Goal: Contribute content: Add original content to the website for others to see

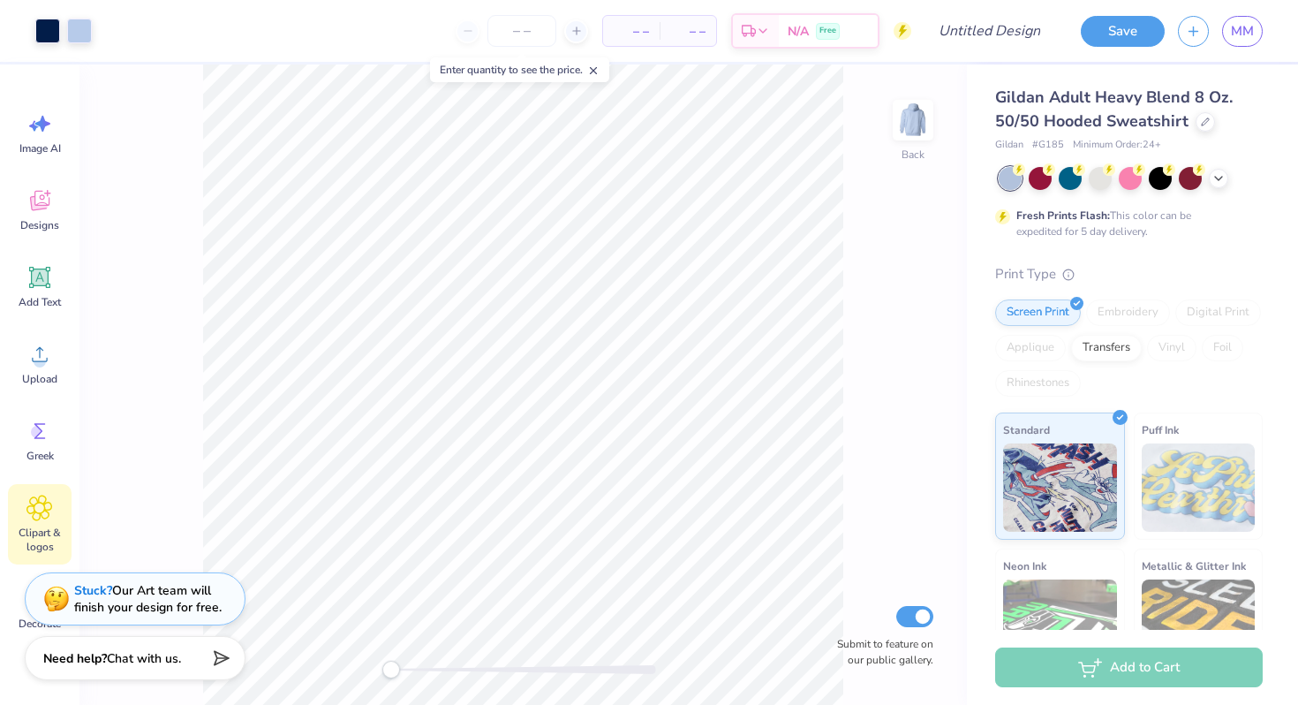
scroll to position [69, 0]
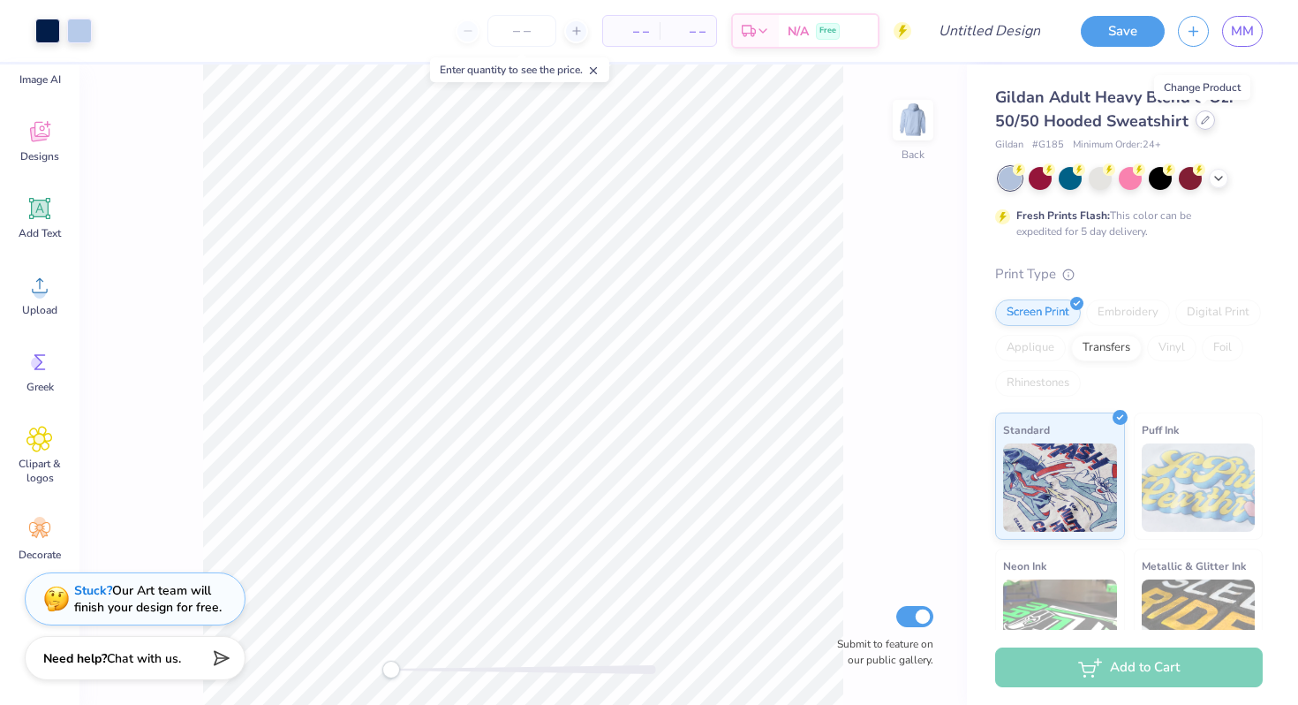
click at [1199, 125] on div at bounding box center [1205, 119] width 19 height 19
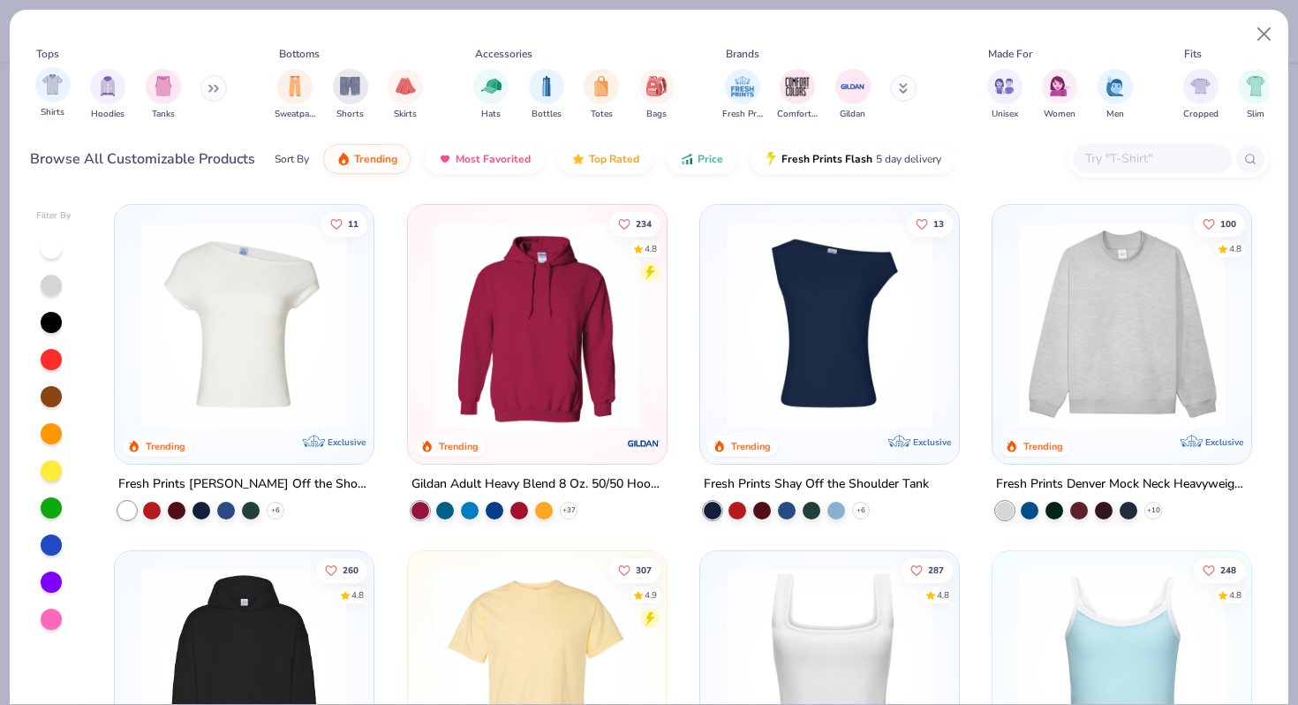
click at [62, 100] on div "Shirts" at bounding box center [52, 93] width 35 height 52
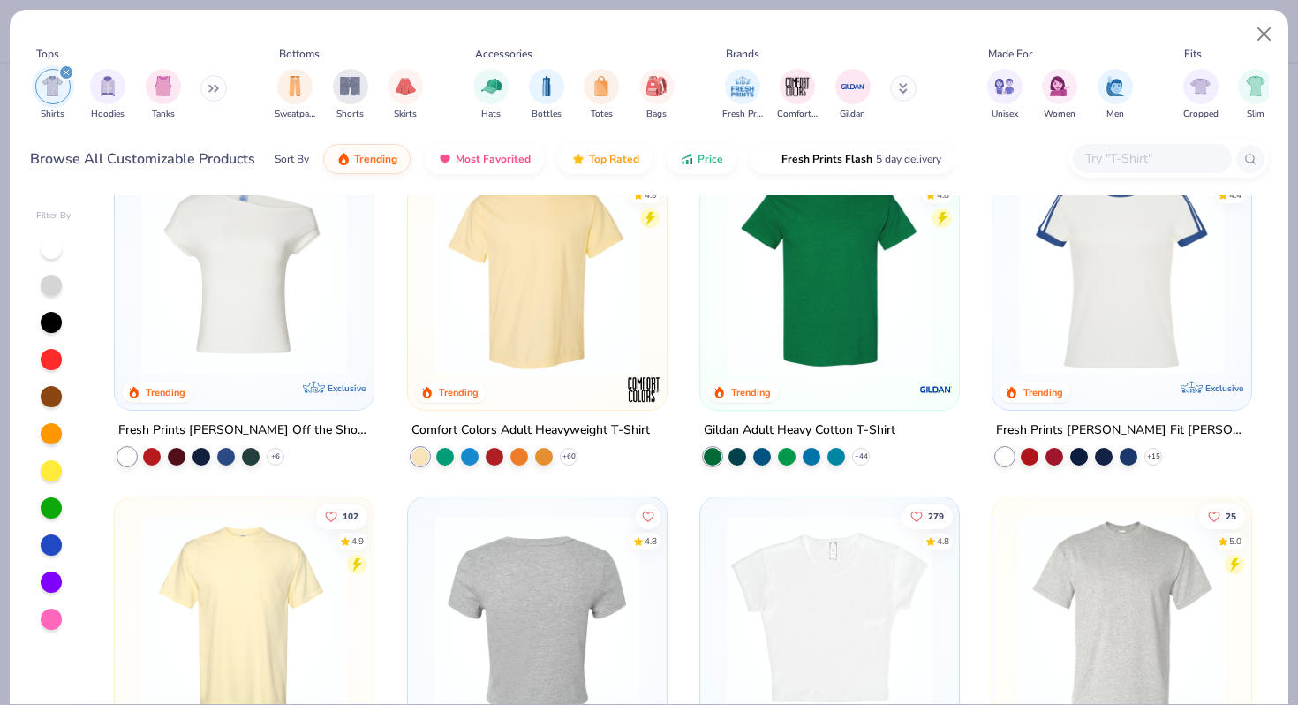
scroll to position [52, 0]
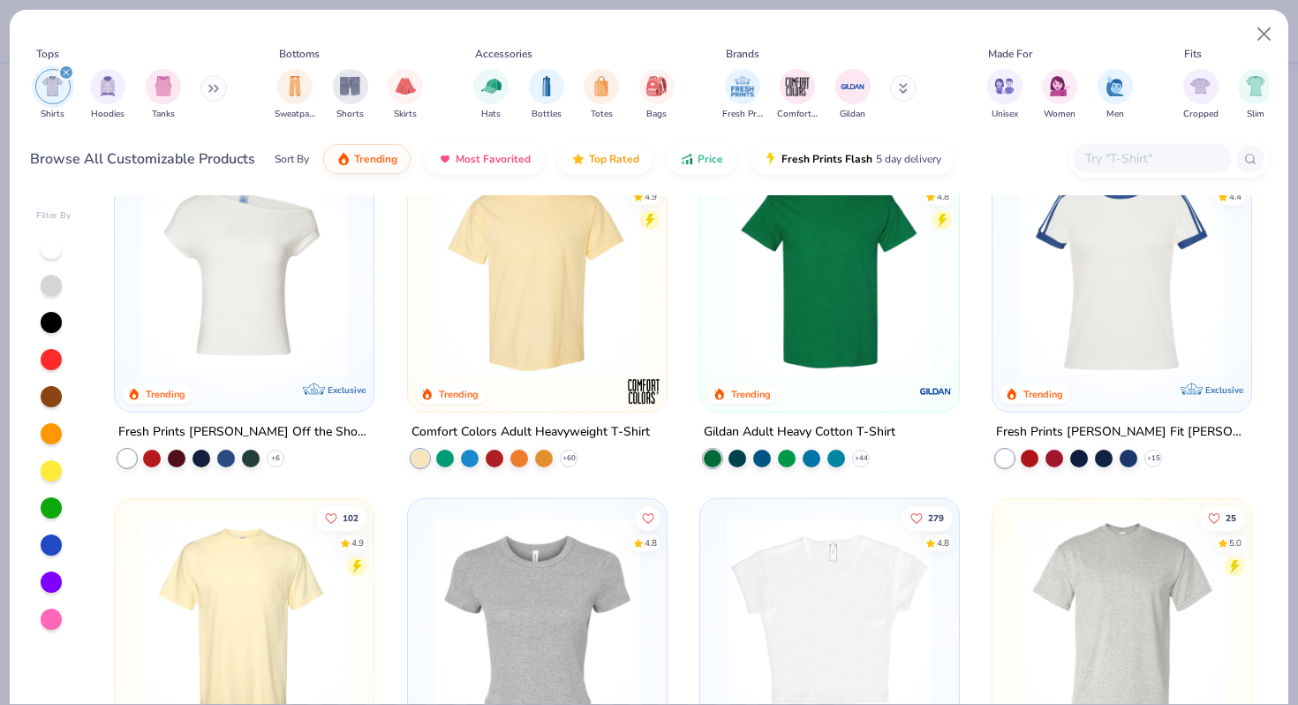
click at [534, 282] on img at bounding box center [537, 273] width 223 height 206
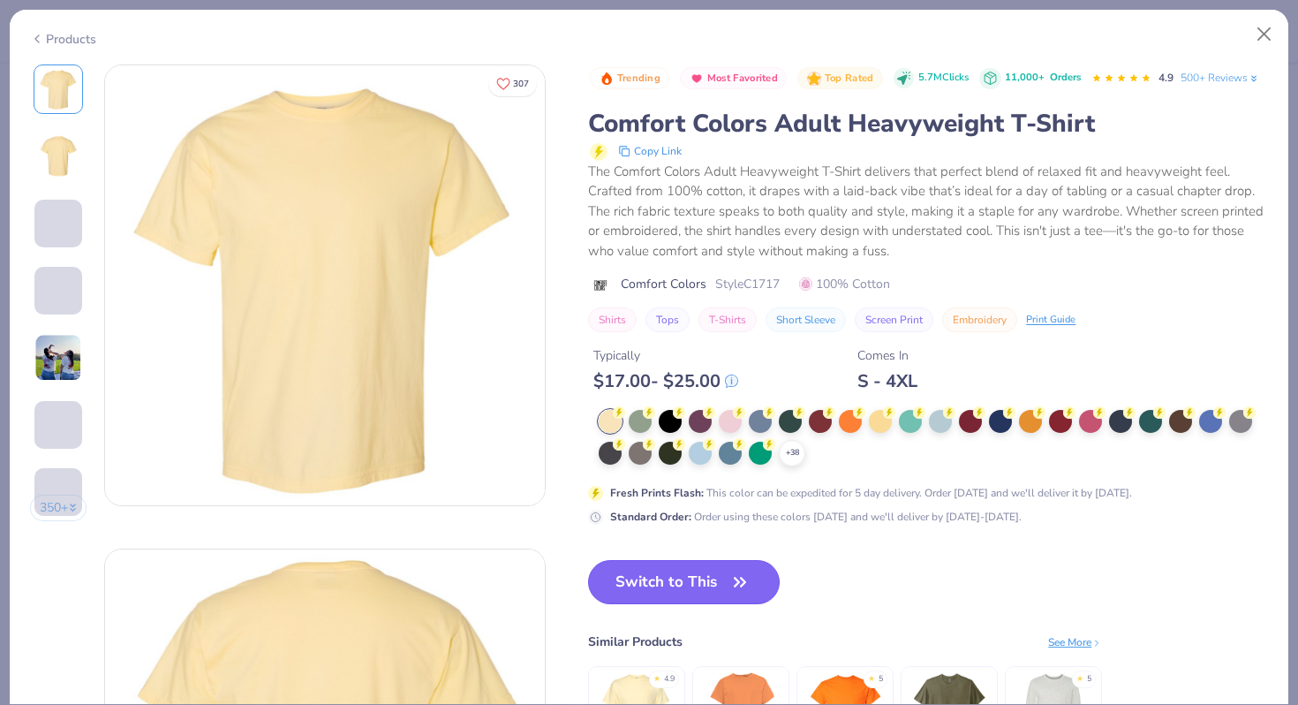
click at [670, 594] on button "Switch to This" at bounding box center [684, 582] width 192 height 44
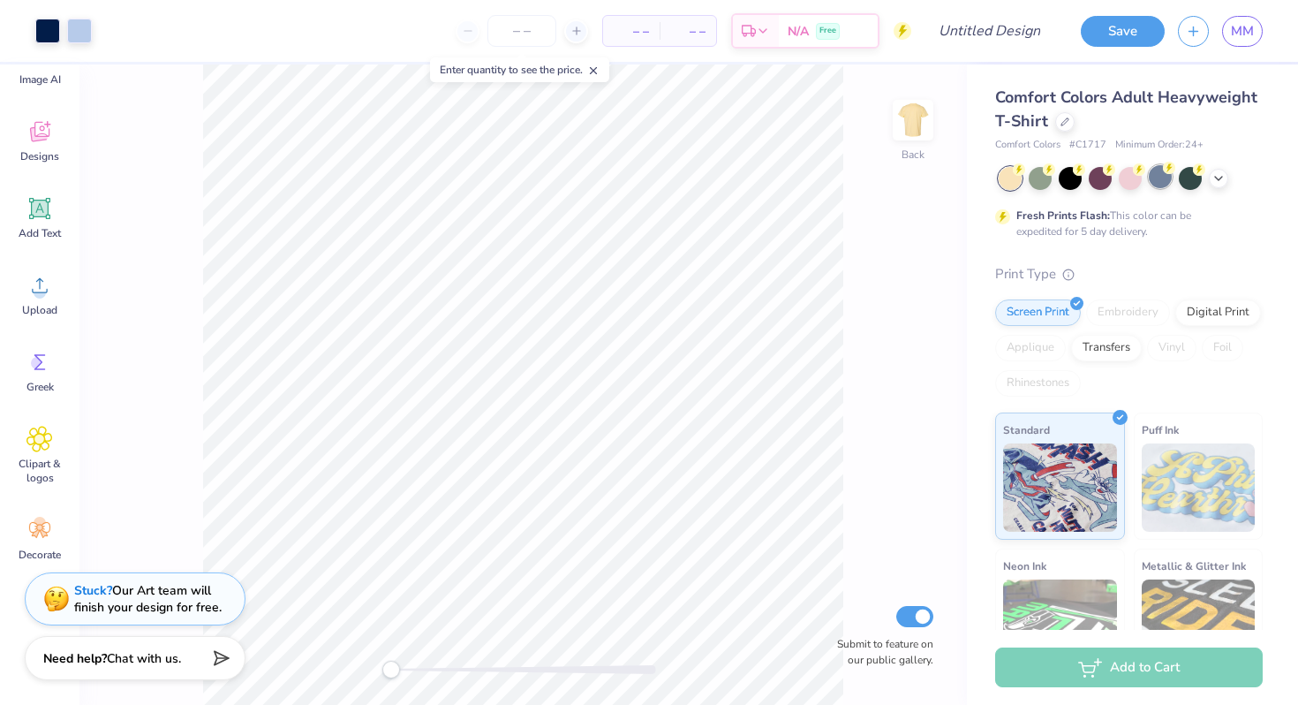
click at [1158, 186] on div at bounding box center [1160, 176] width 23 height 23
click at [1217, 184] on div at bounding box center [1218, 176] width 19 height 19
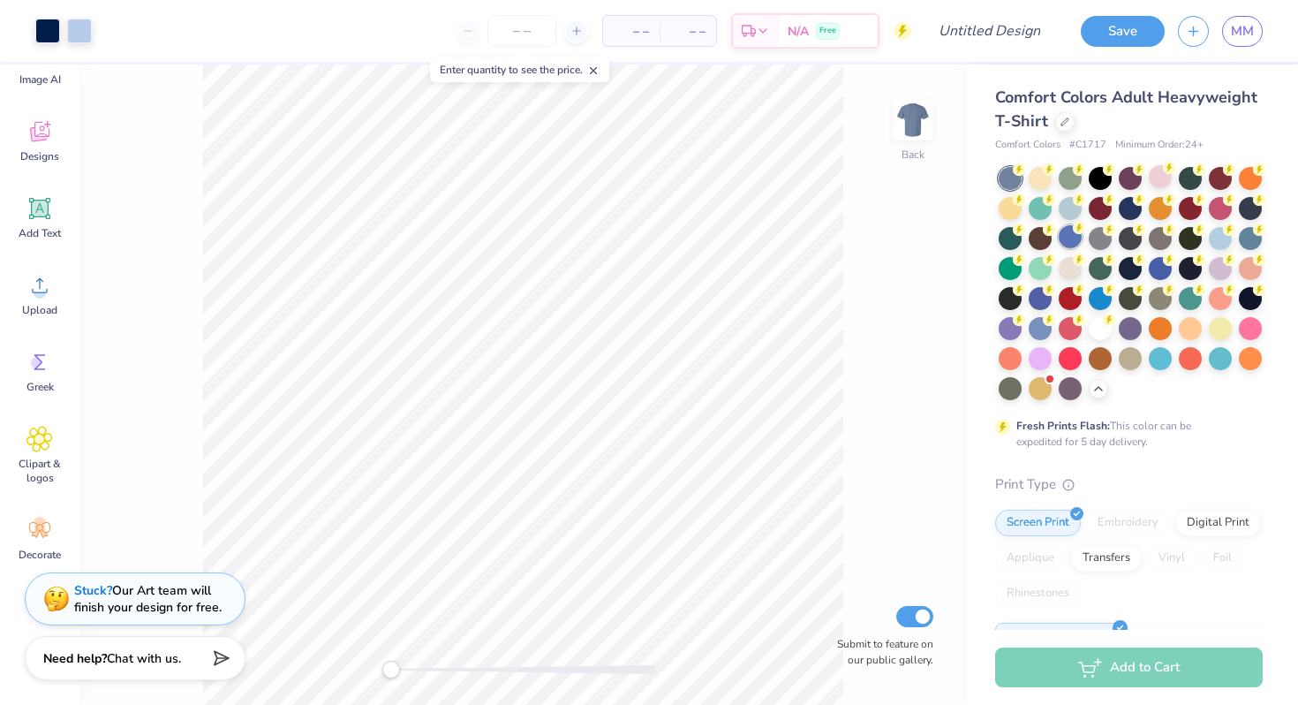
click at [1066, 241] on div at bounding box center [1070, 236] width 23 height 23
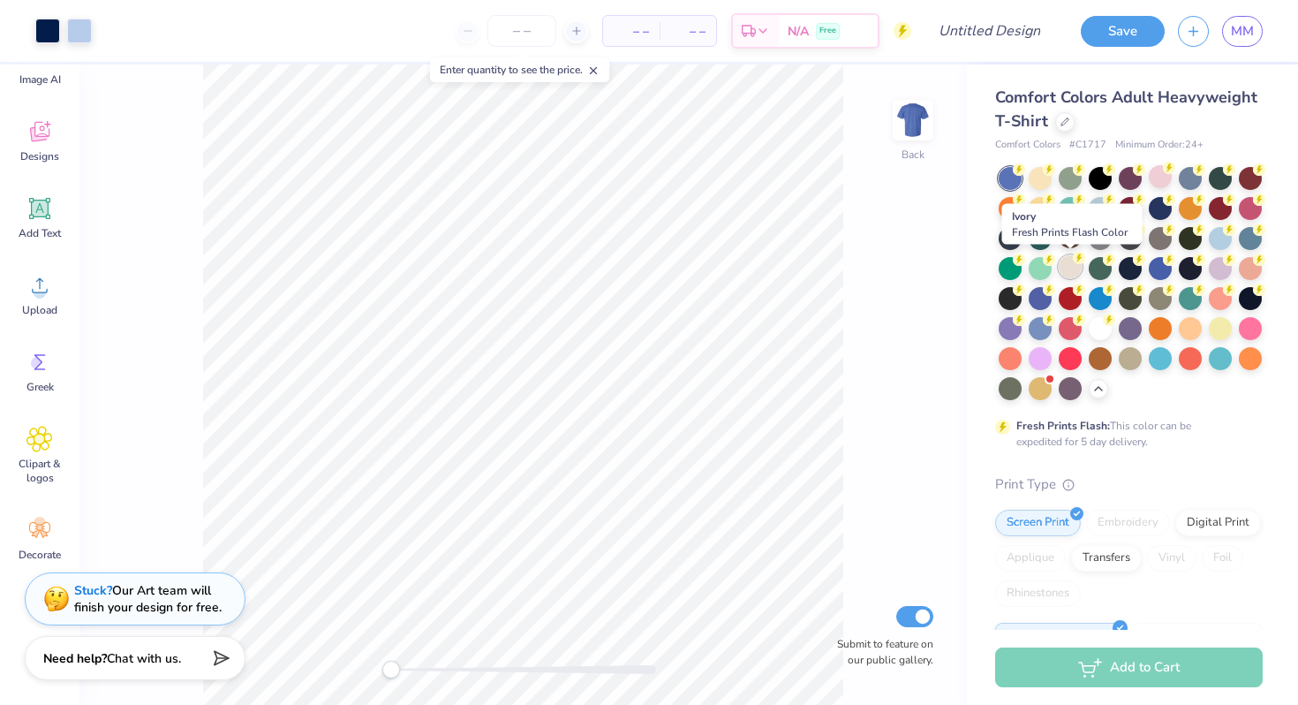
click at [1065, 276] on div at bounding box center [1070, 266] width 23 height 23
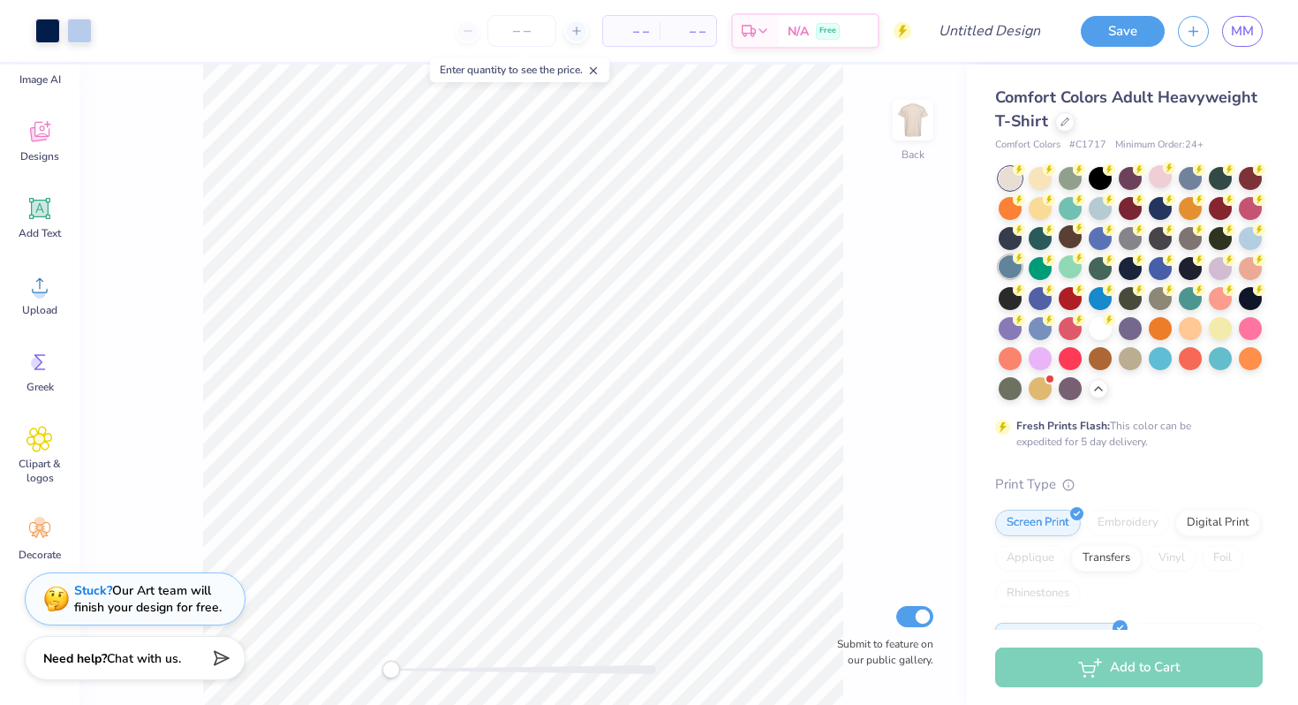
click at [1013, 277] on div at bounding box center [1010, 266] width 23 height 23
click at [1041, 302] on div at bounding box center [1040, 296] width 23 height 23
click at [1041, 338] on div at bounding box center [1040, 326] width 23 height 23
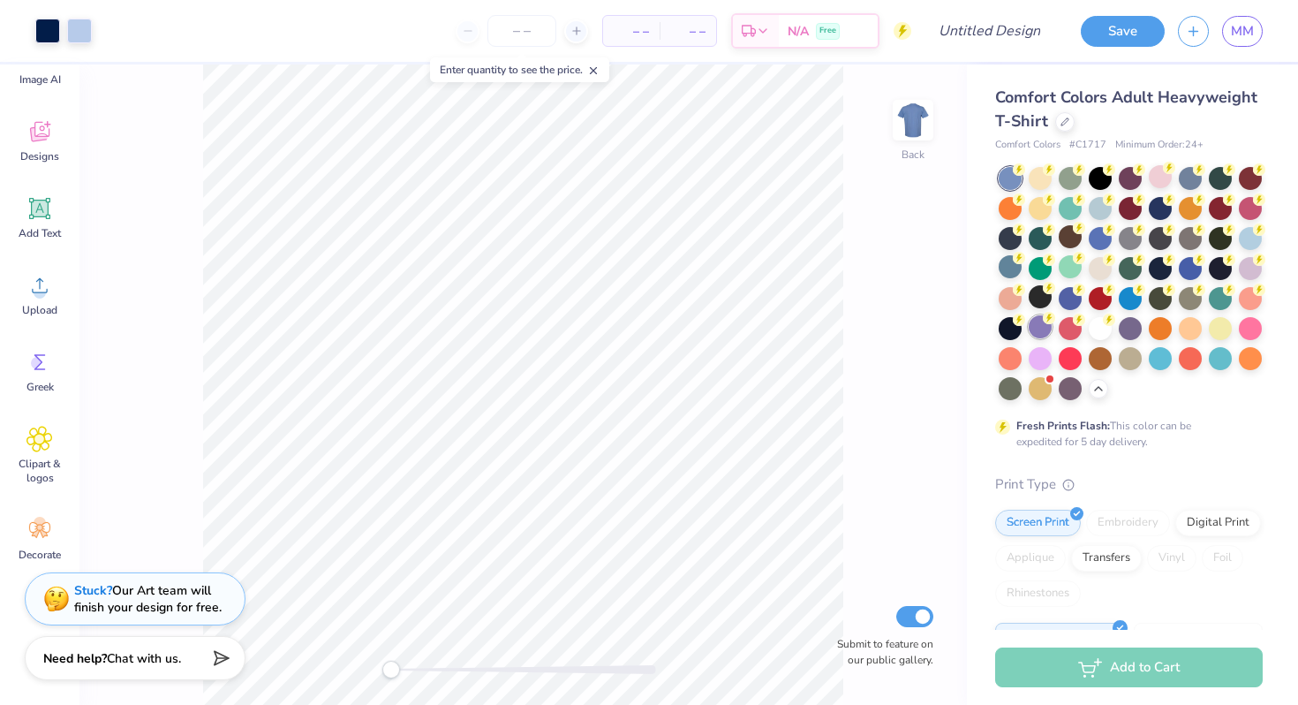
click at [1040, 329] on div at bounding box center [1040, 326] width 23 height 23
click at [1041, 333] on div at bounding box center [1040, 326] width 23 height 23
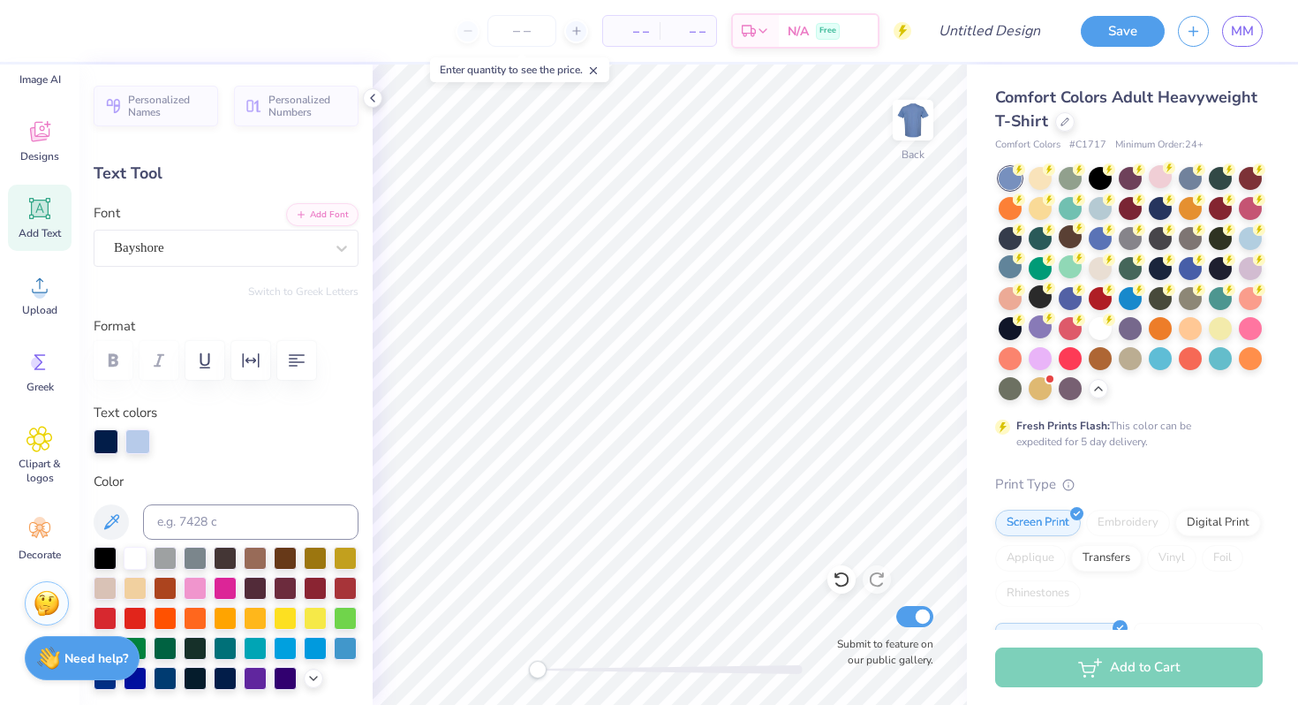
scroll to position [0, 3]
type textarea "y"
type textarea "[GEOGRAPHIC_DATA][US_STATE]"
type input "0.0"
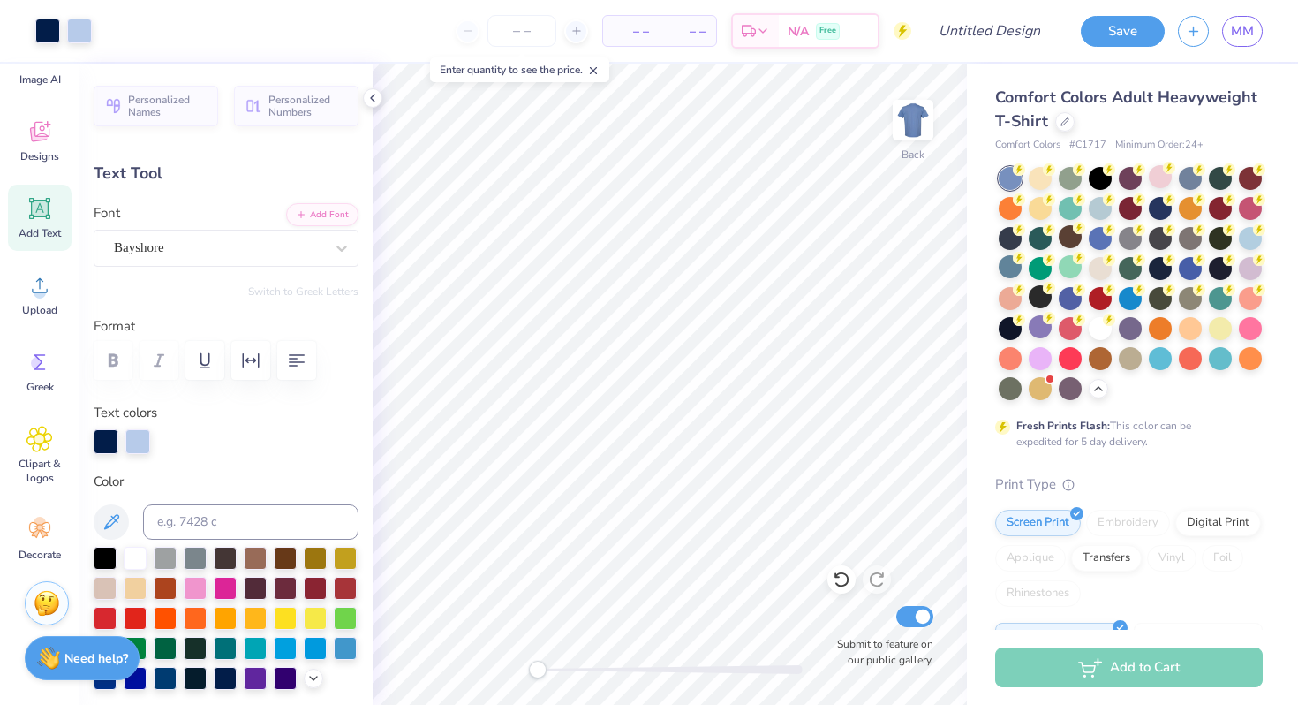
type input "12.71"
type input "2.17"
type input "8.14"
type input "0.0"
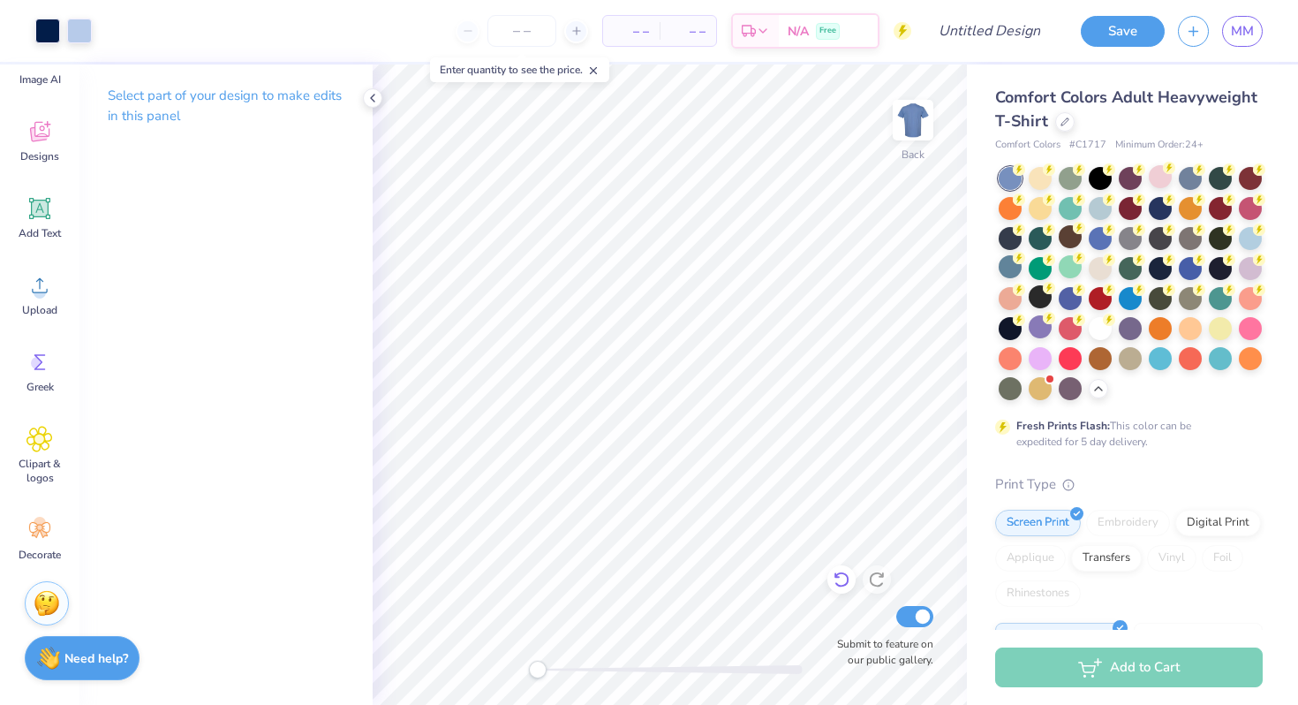
click at [840, 577] on icon at bounding box center [842, 580] width 18 height 18
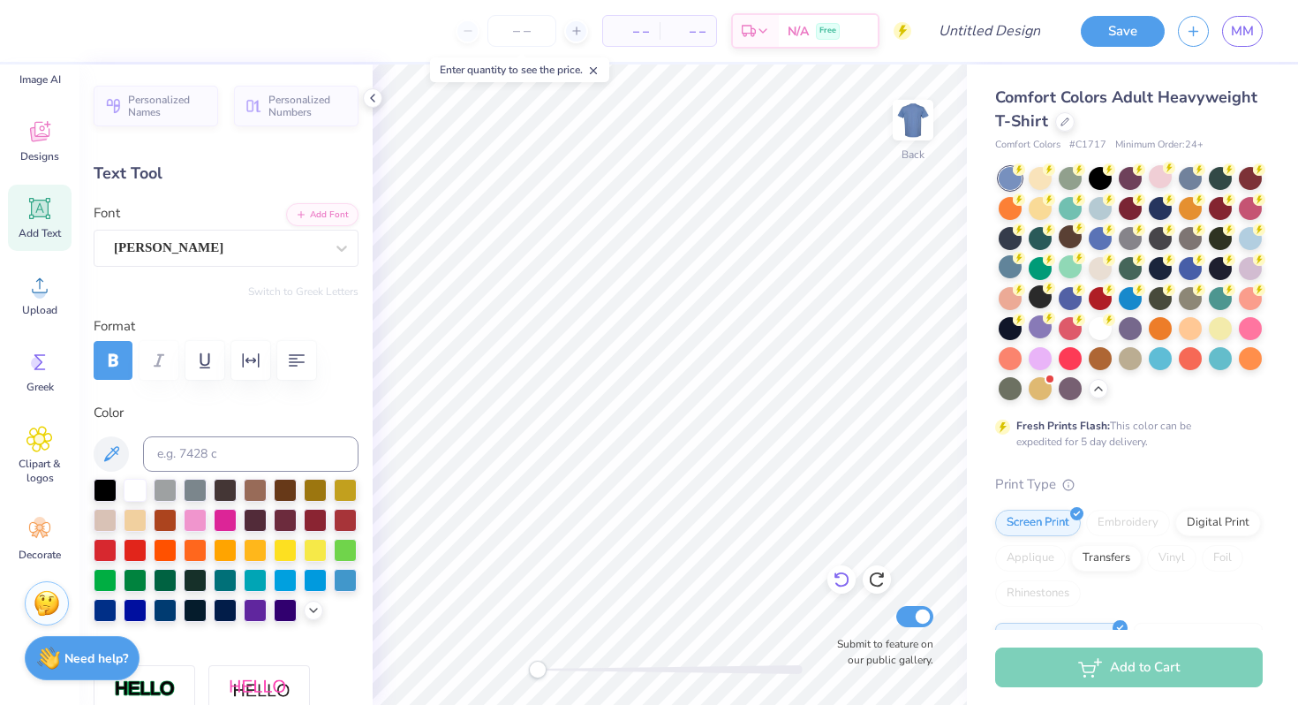
scroll to position [0, 0]
type textarea "MEDLIFE"
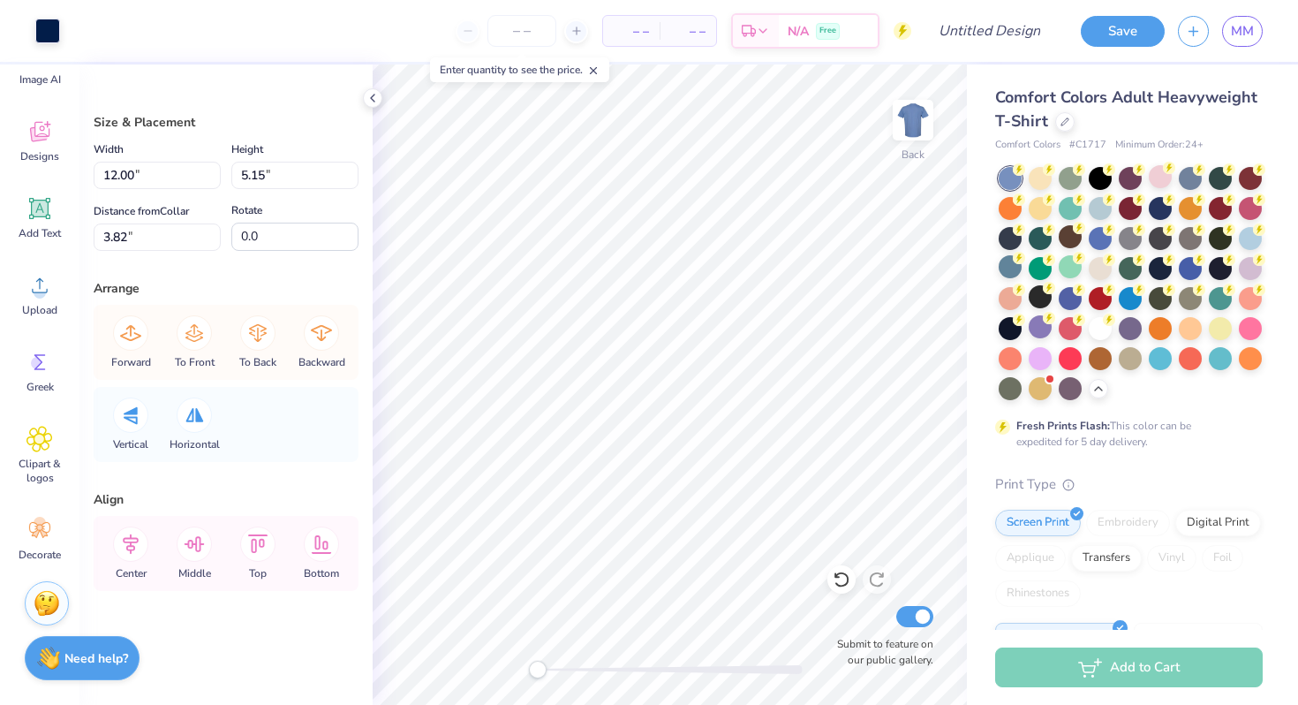
click at [967, 220] on div "Comfort Colors Adult Heavyweight T-Shirt Comfort Colors # C1717 Minimum Order: …" at bounding box center [1132, 542] width 331 height 957
click at [844, 583] on icon at bounding box center [842, 580] width 18 height 18
click at [843, 582] on icon at bounding box center [842, 580] width 18 height 18
click at [877, 582] on icon at bounding box center [877, 580] width 18 height 18
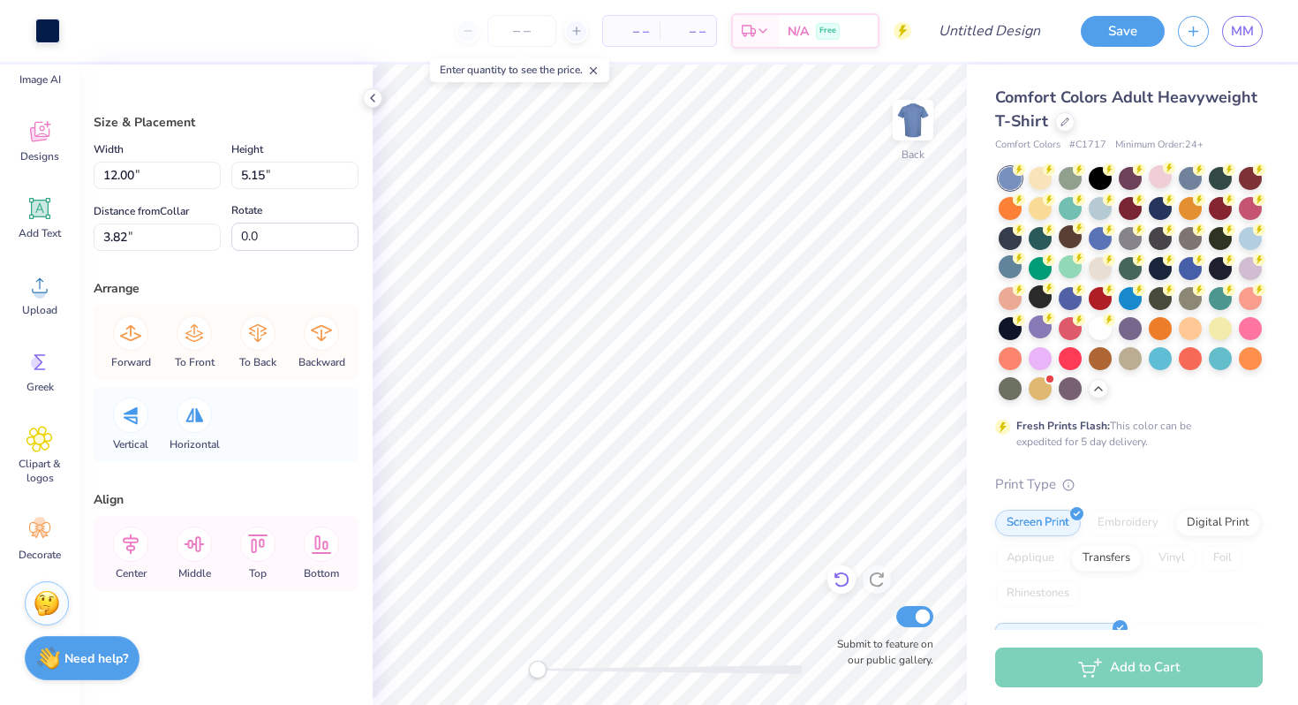
click at [843, 589] on div at bounding box center [842, 579] width 28 height 28
click at [843, 576] on icon at bounding box center [842, 580] width 18 height 18
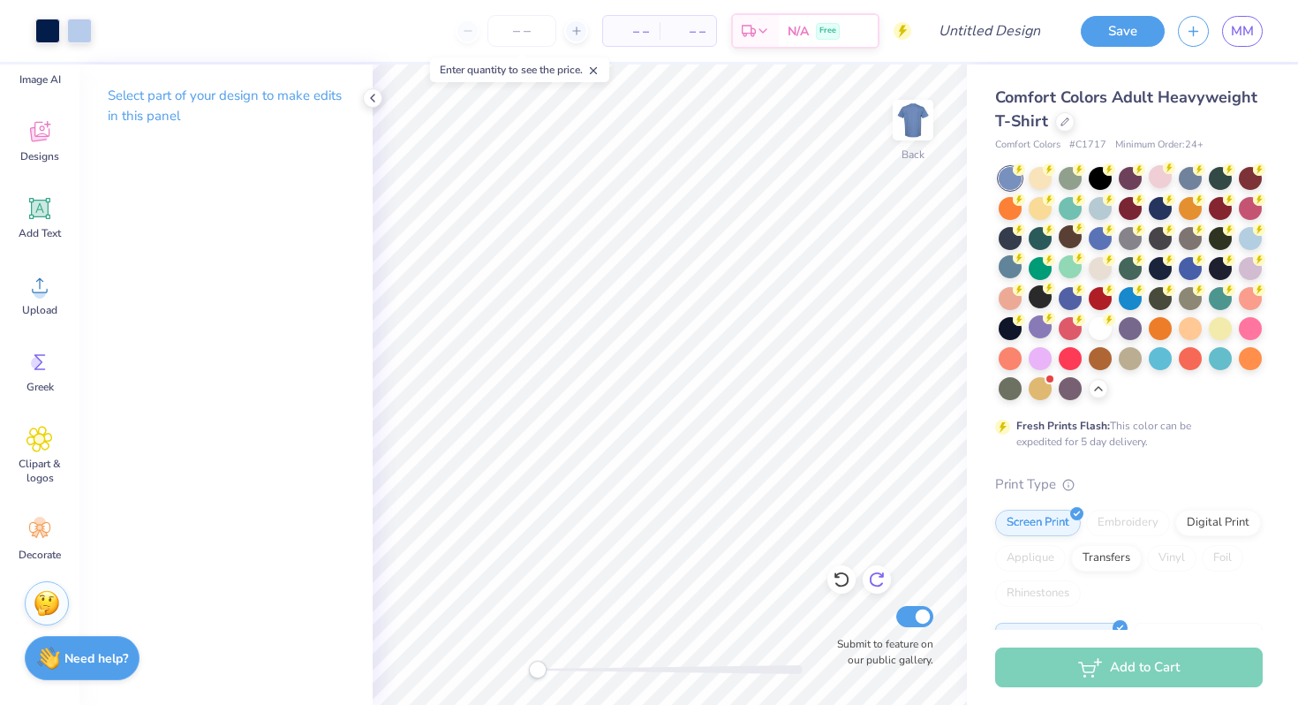
click at [880, 573] on icon at bounding box center [876, 580] width 15 height 16
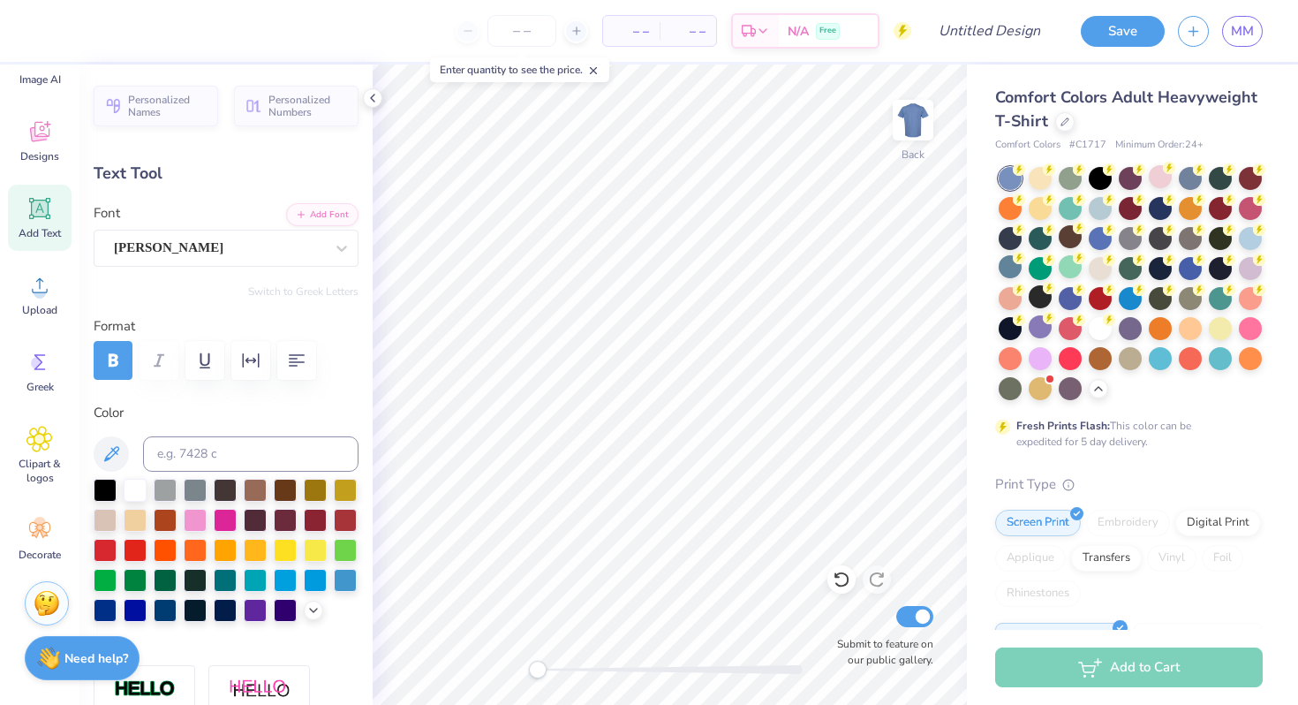
type input "12.71"
type input "2.17"
type input "7.89"
type input "-3.7"
type input "0.90"
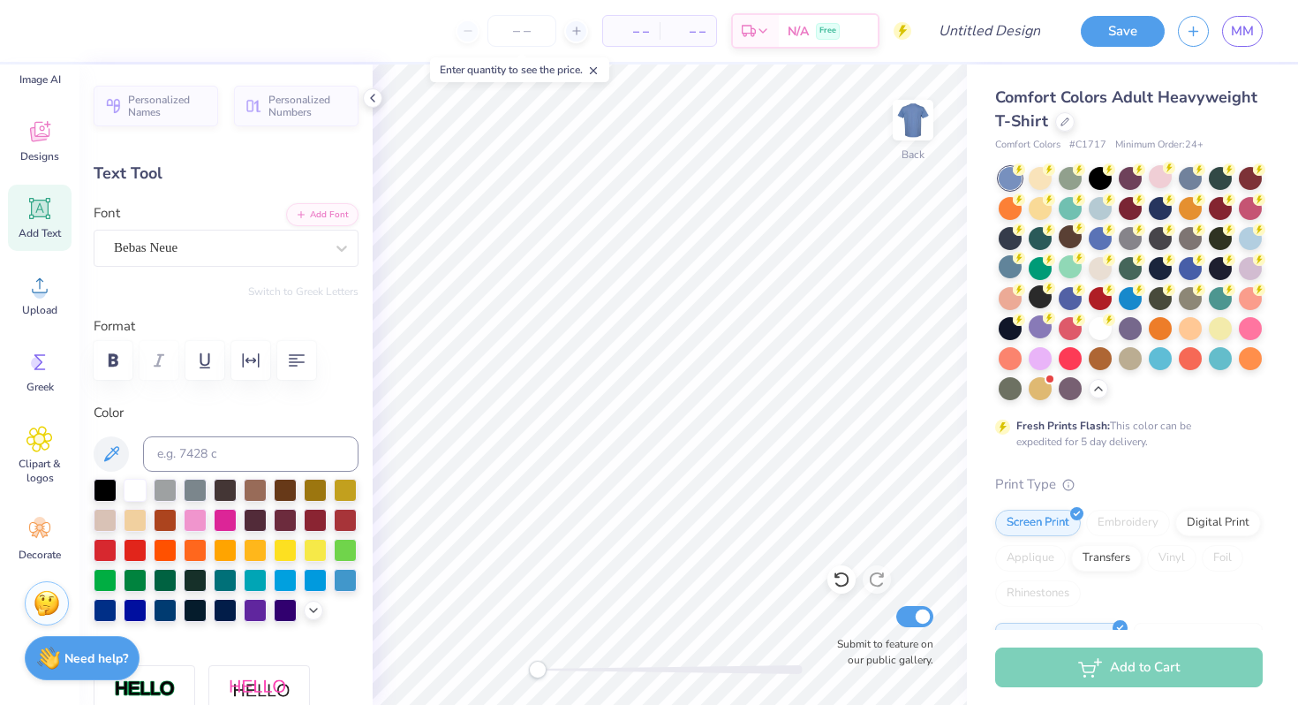
type input "0.46"
type input "12.71"
type input "2.17"
type input "7.72"
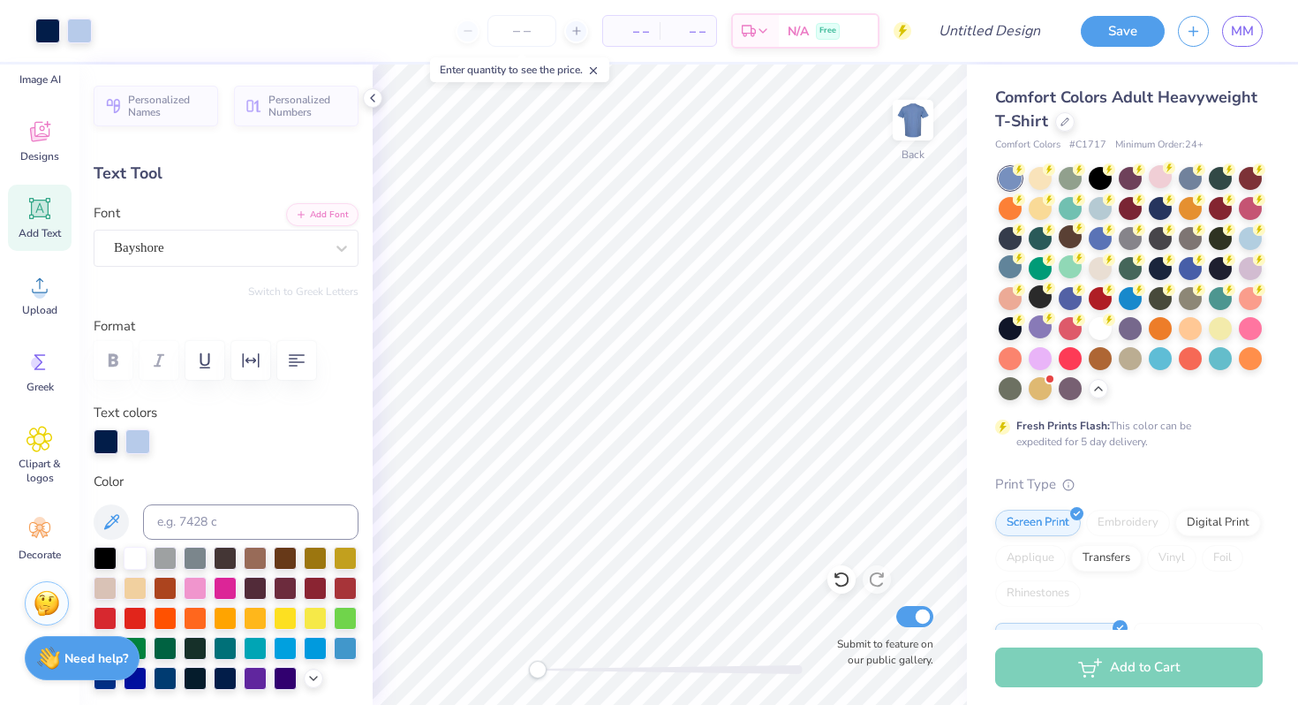
type input "-3.7"
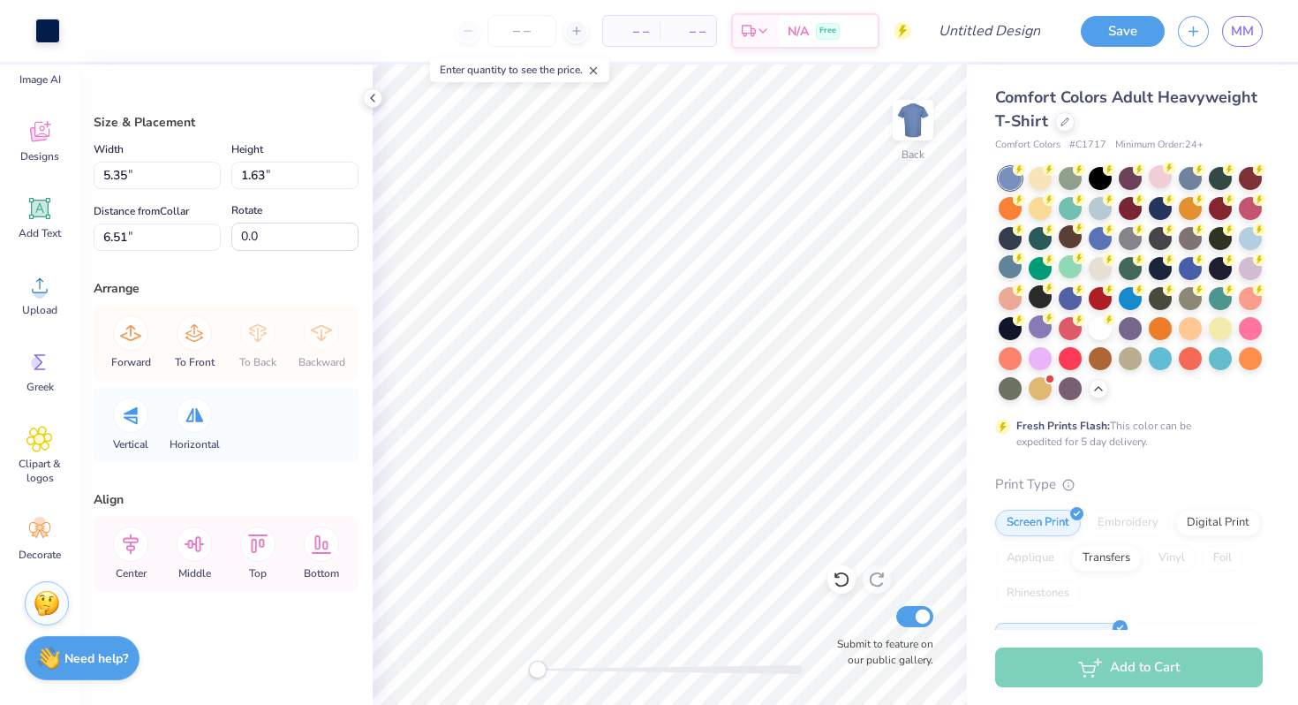
click at [988, 241] on div "Comfort Colors Adult Heavyweight T-Shirt Comfort Colors # C1717 Minimum Order: …" at bounding box center [1132, 542] width 331 height 957
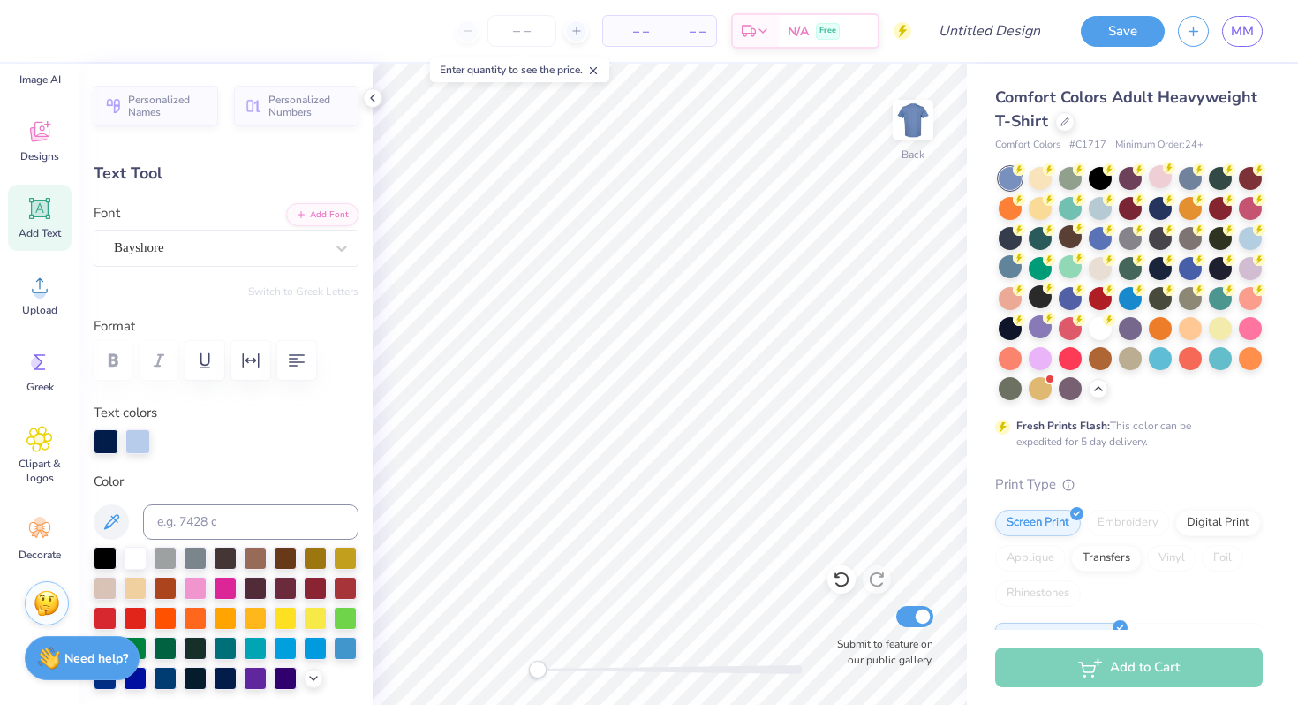
type input "0.0"
type input "7.07"
type input "0.0"
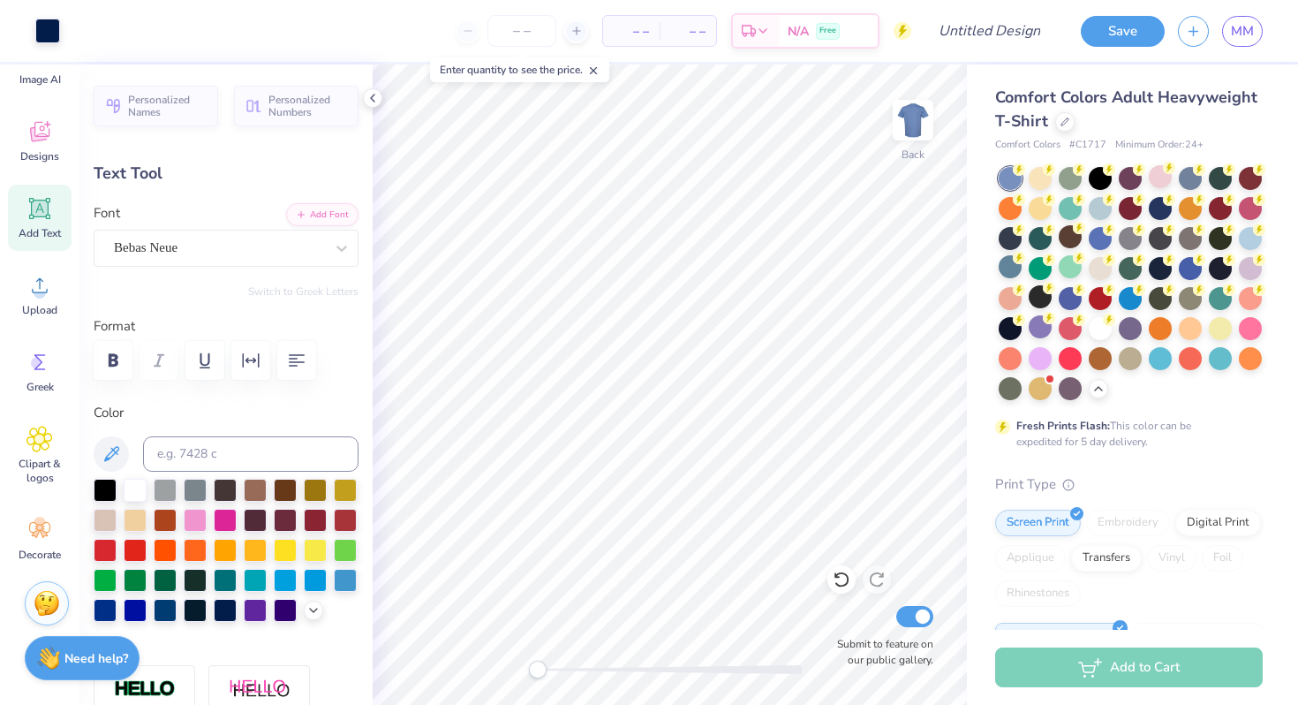
type input "0.90"
type input "0.46"
type input "6.04"
type textarea "2025"
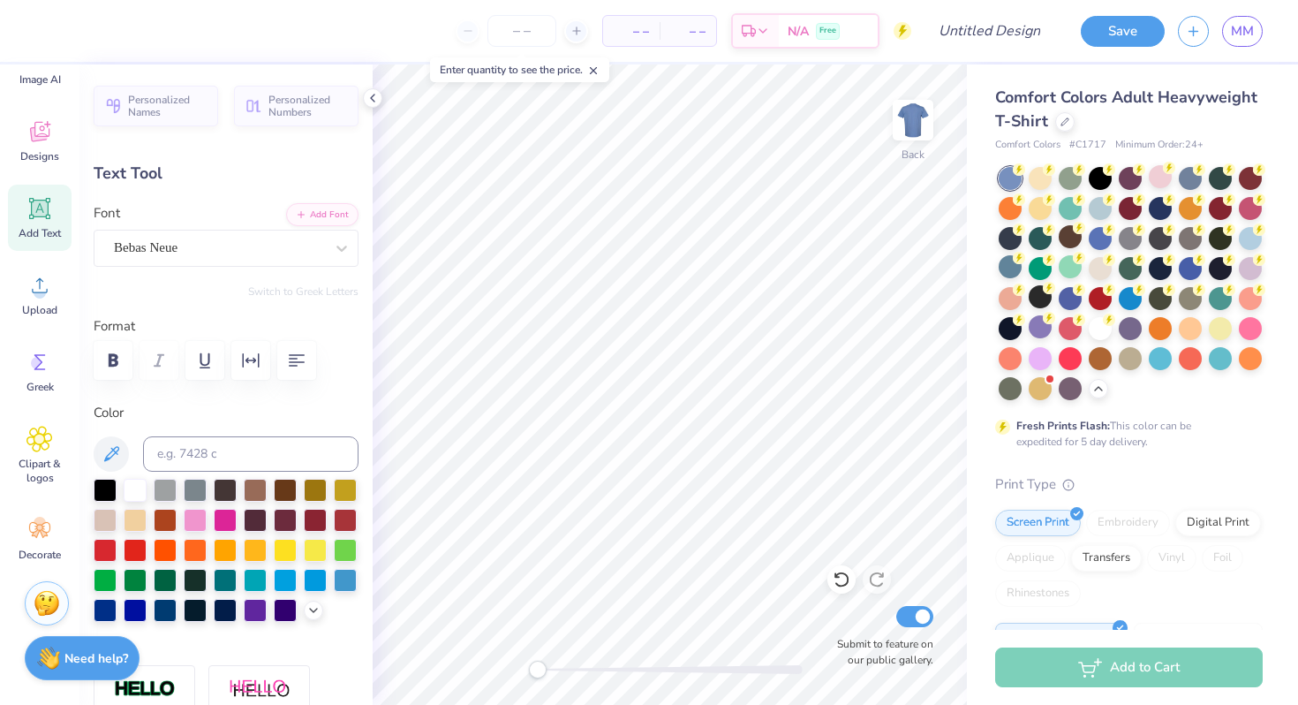
type input "0.97"
type input "0.47"
type textarea "2026"
click at [986, 298] on div "Comfort Colors Adult Heavyweight T-Shirt Comfort Colors # C1717 Minimum Order: …" at bounding box center [1132, 542] width 331 height 957
type input "12.71"
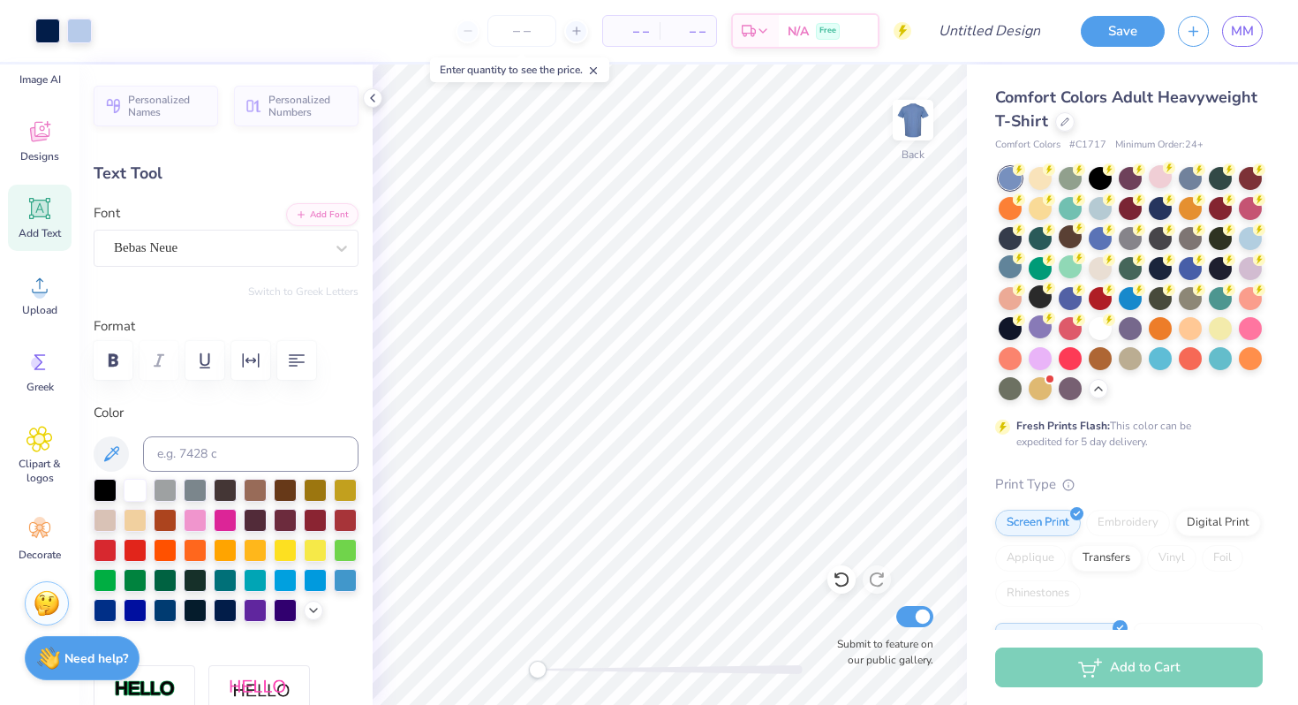
type input "2.17"
type input "7.07"
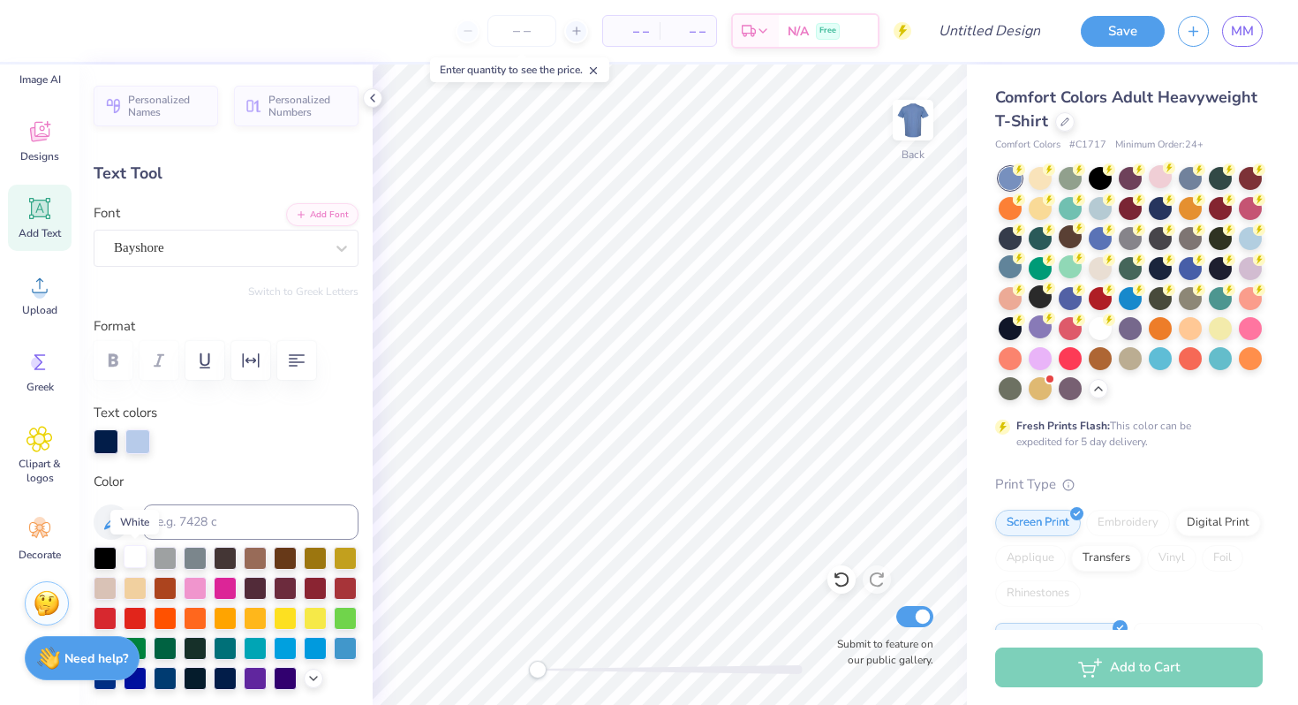
click at [136, 549] on div at bounding box center [135, 556] width 23 height 23
click at [844, 574] on icon at bounding box center [842, 580] width 18 height 18
type input "0.0"
click at [1131, 327] on div at bounding box center [1130, 326] width 23 height 23
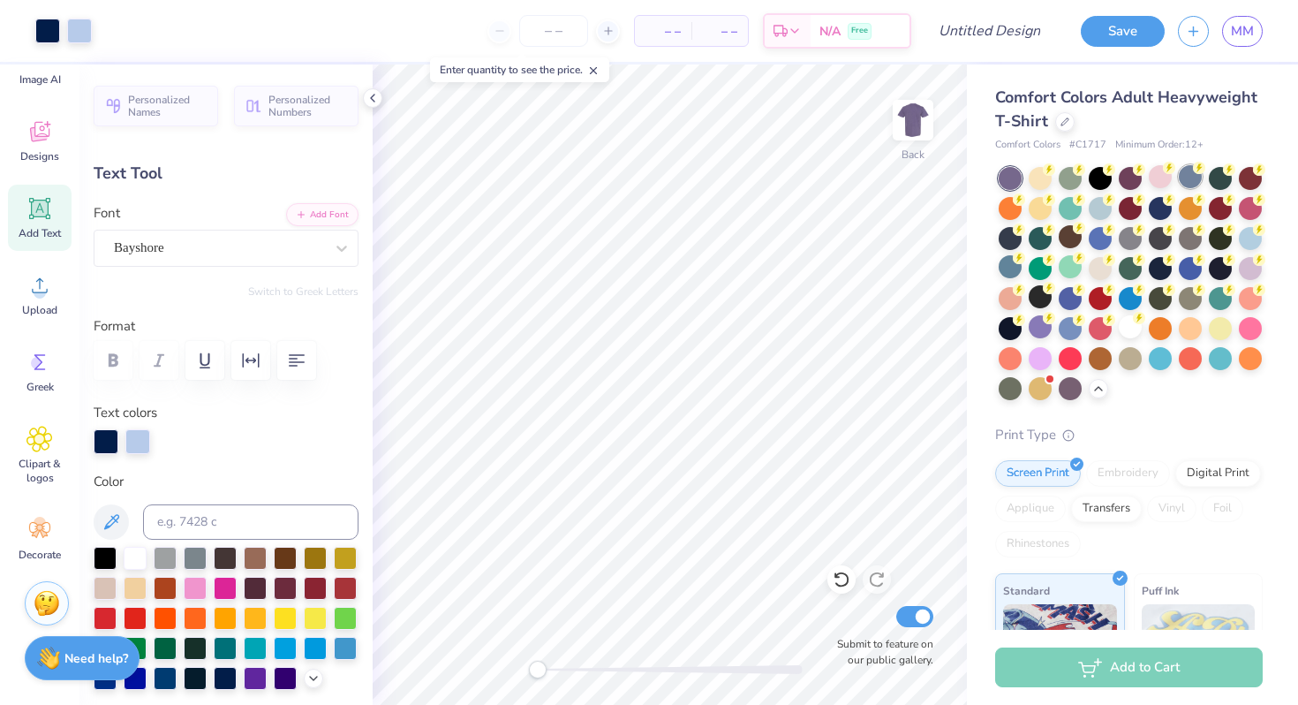
click at [1196, 178] on div at bounding box center [1190, 176] width 23 height 23
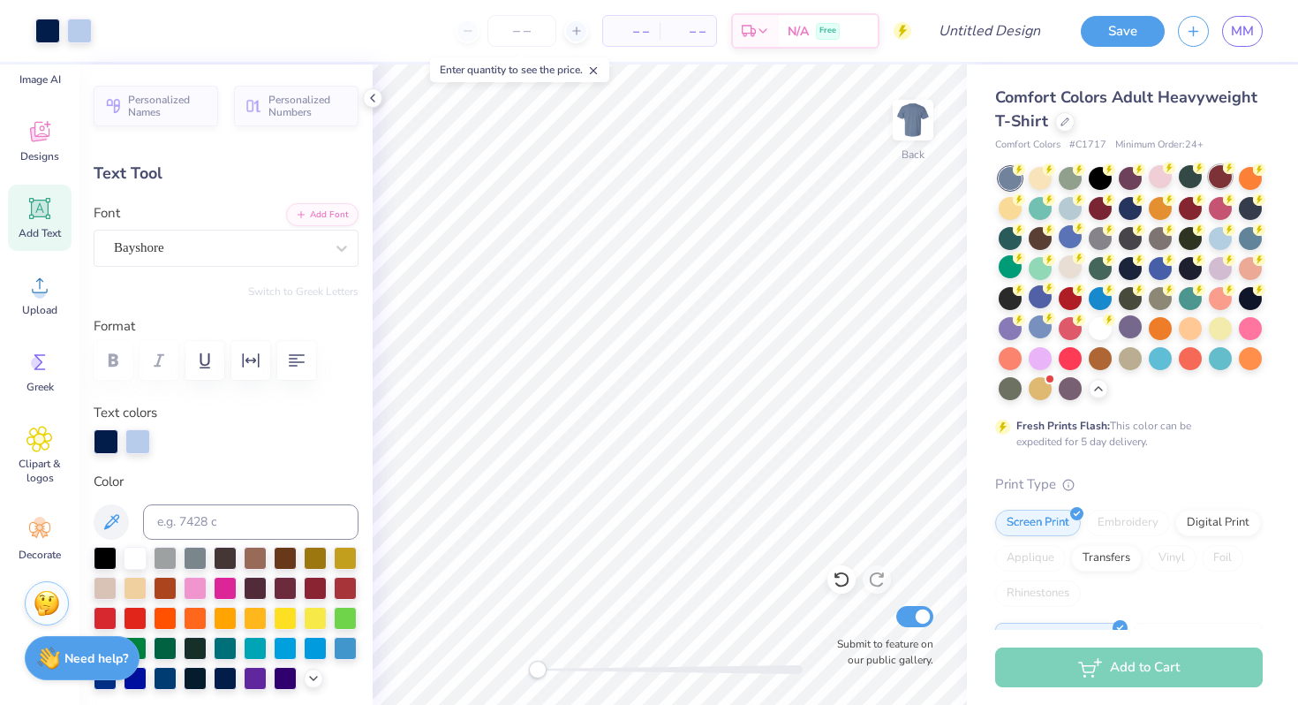
click at [1222, 178] on div at bounding box center [1220, 176] width 23 height 23
click at [1064, 239] on div at bounding box center [1070, 236] width 23 height 23
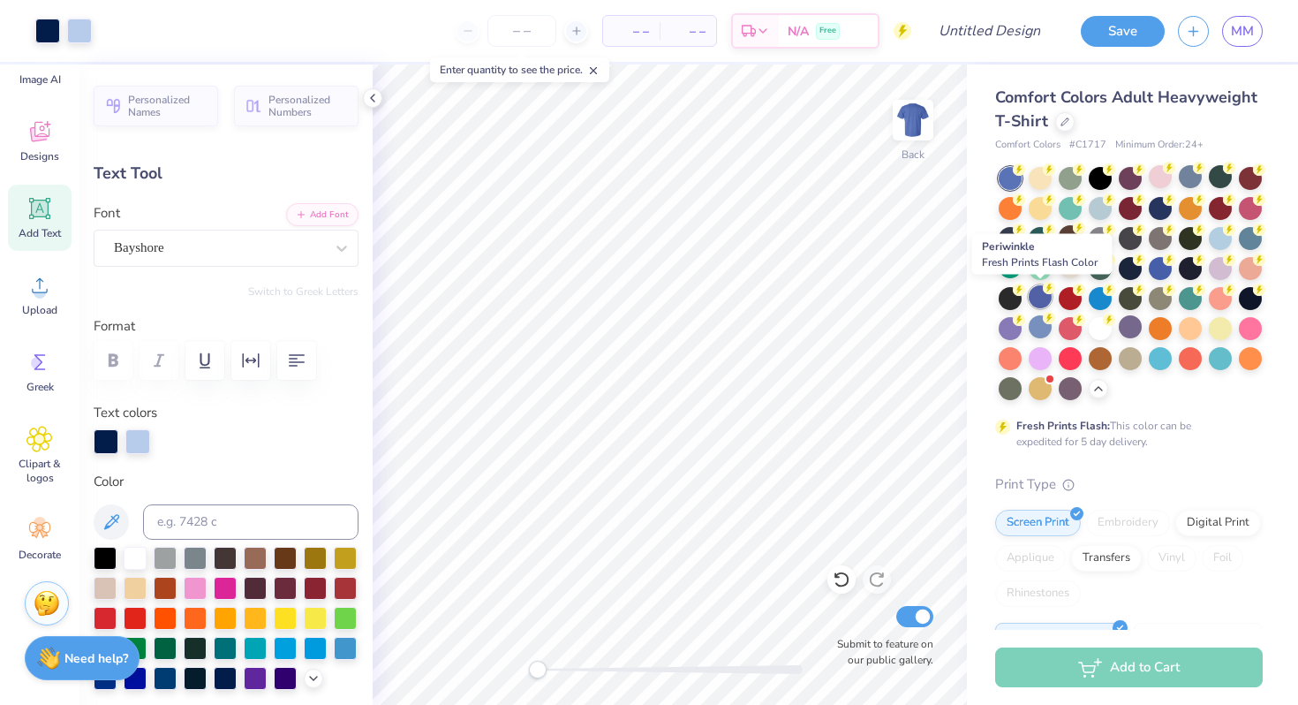
click at [1034, 301] on div at bounding box center [1040, 296] width 23 height 23
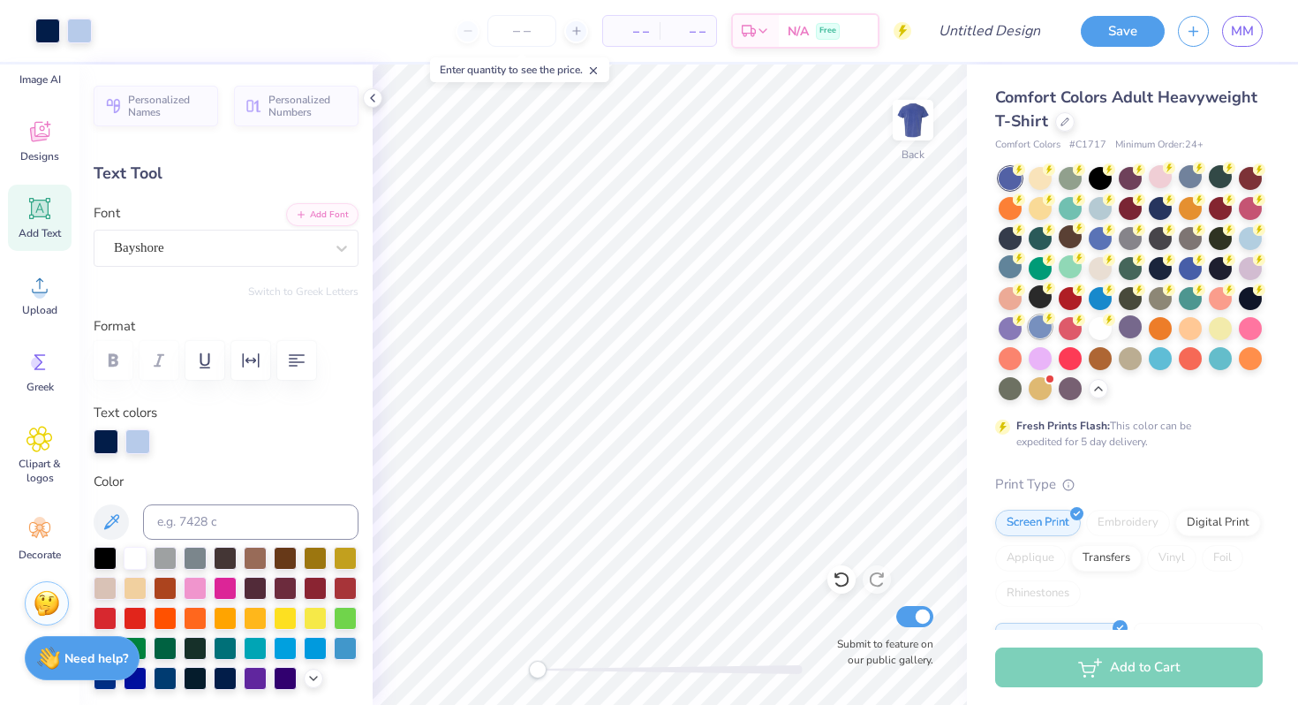
click at [1035, 328] on div at bounding box center [1040, 326] width 23 height 23
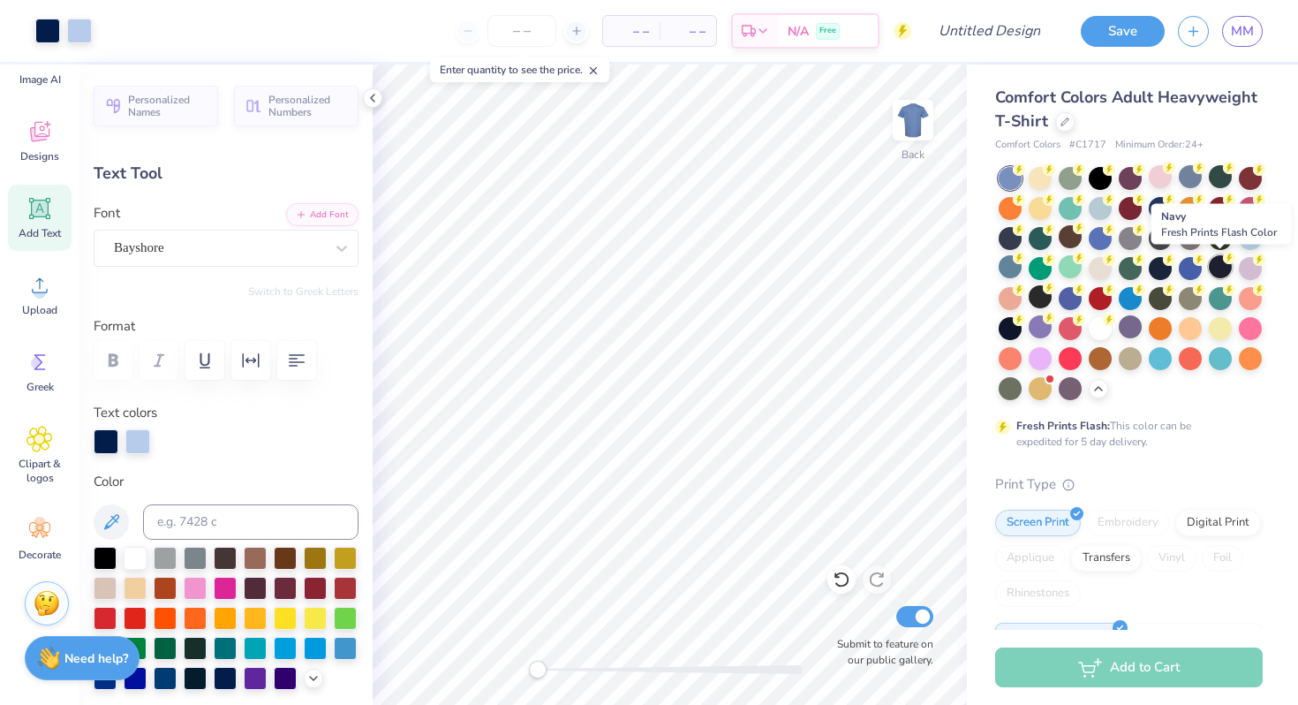
click at [1221, 271] on div at bounding box center [1220, 266] width 23 height 23
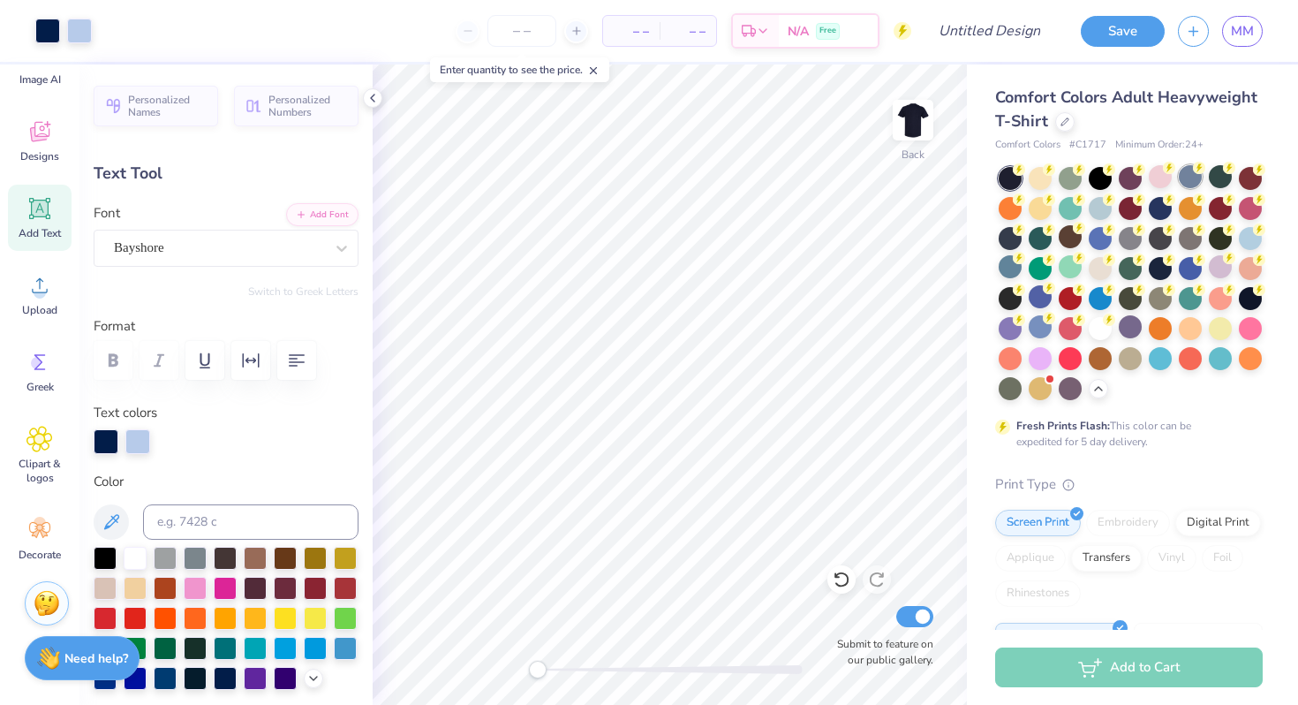
click at [1189, 186] on div at bounding box center [1190, 176] width 23 height 23
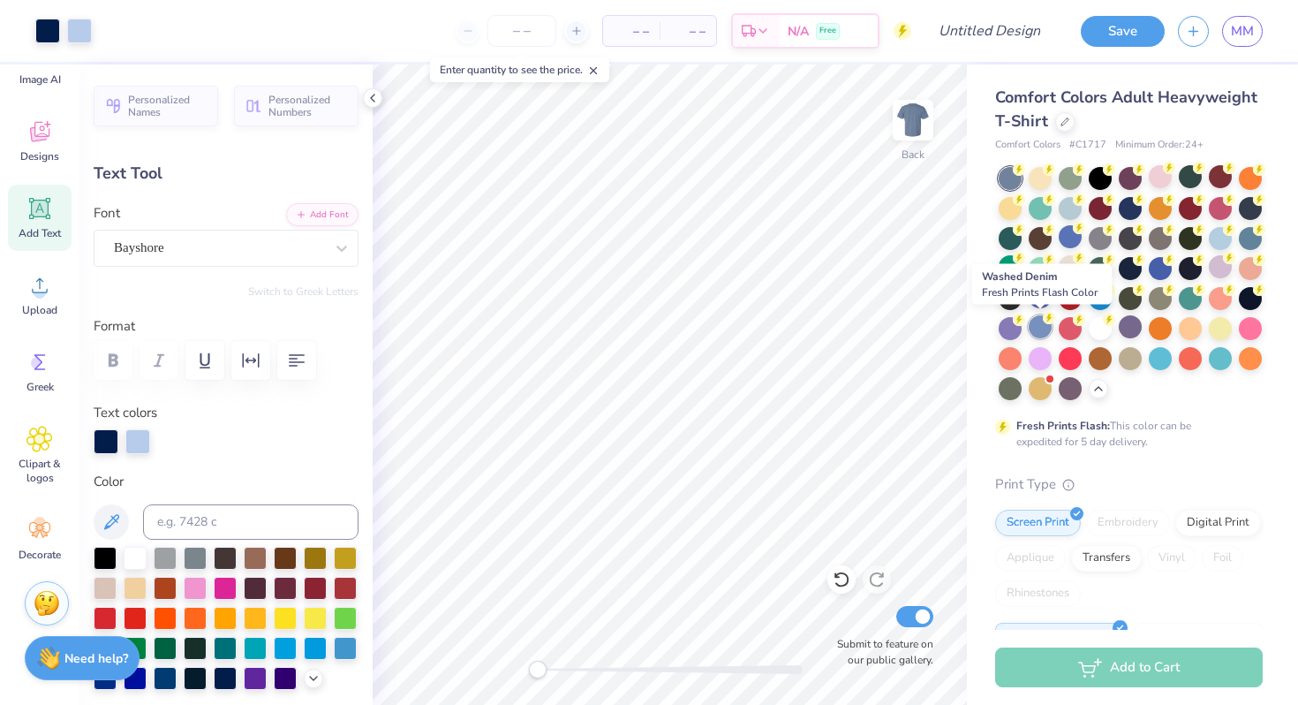
click at [1043, 328] on div at bounding box center [1040, 326] width 23 height 23
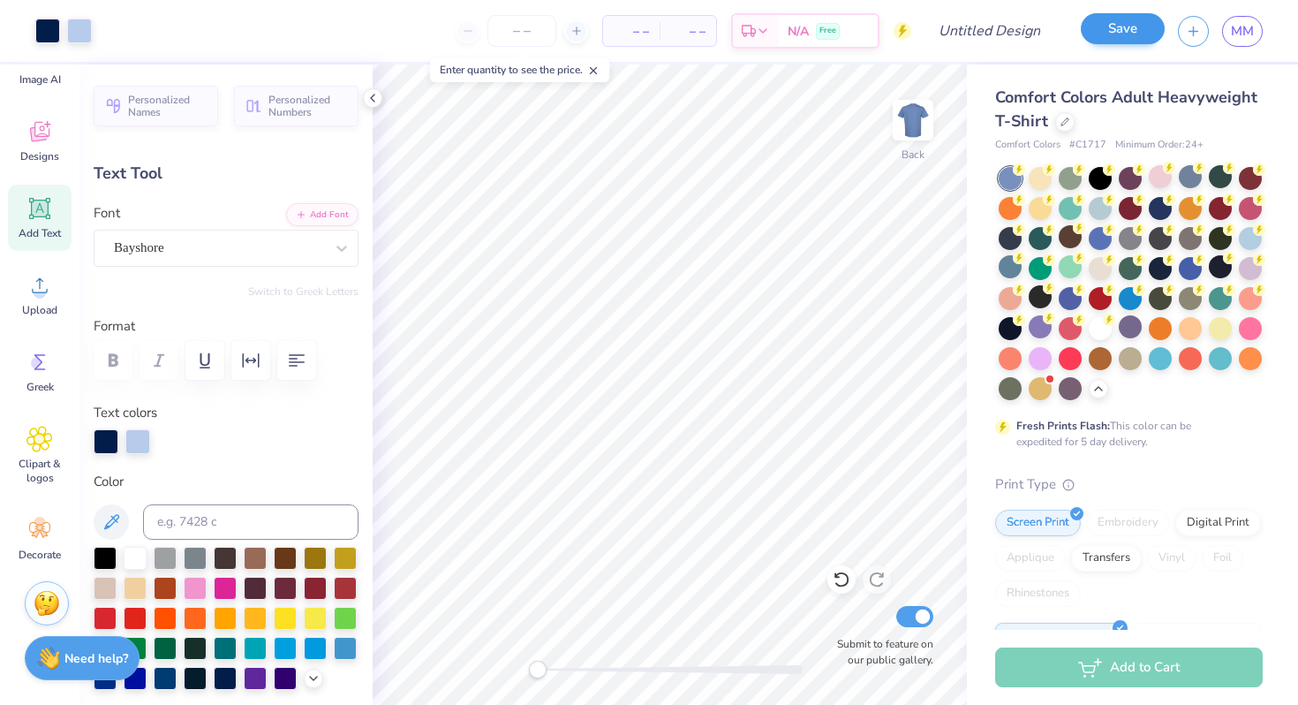
click at [1137, 45] on div "Save" at bounding box center [1123, 31] width 84 height 31
click at [1007, 45] on input "Design Title" at bounding box center [1011, 30] width 87 height 35
type input "MEDLIFE"
click at [1130, 34] on button "Save" at bounding box center [1123, 28] width 84 height 31
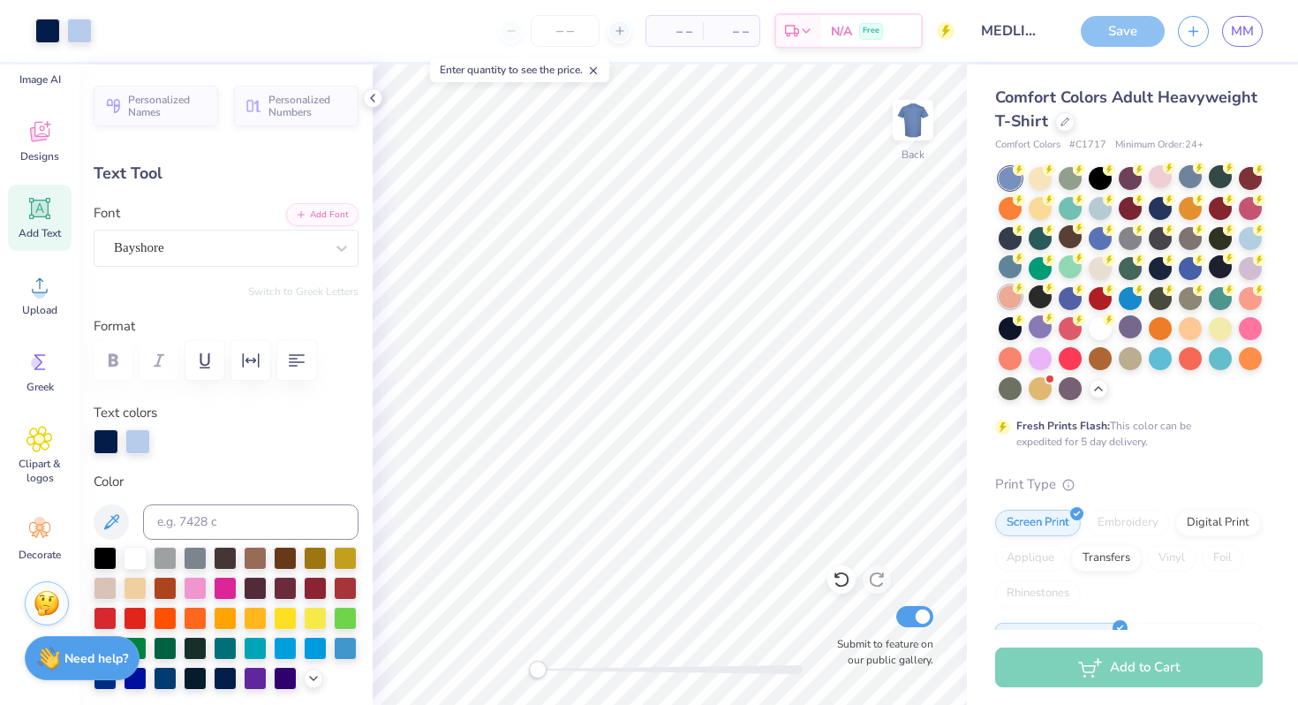
scroll to position [0, 0]
click at [1249, 32] on span "MM" at bounding box center [1242, 31] width 23 height 20
